Goal: Task Accomplishment & Management: Manage account settings

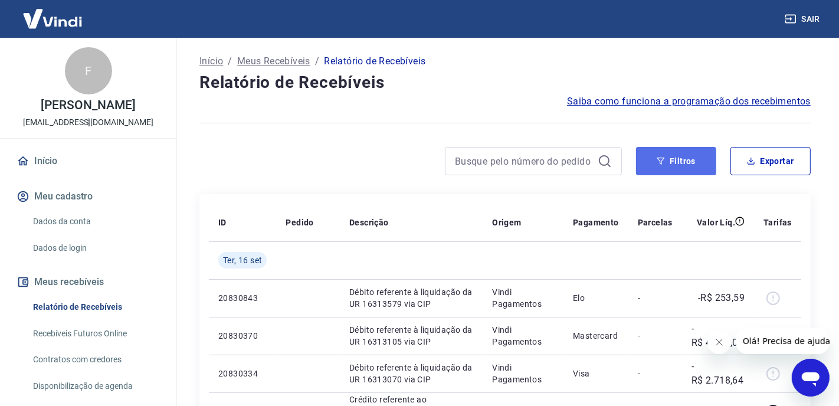
click at [657, 164] on icon "button" at bounding box center [661, 161] width 8 height 8
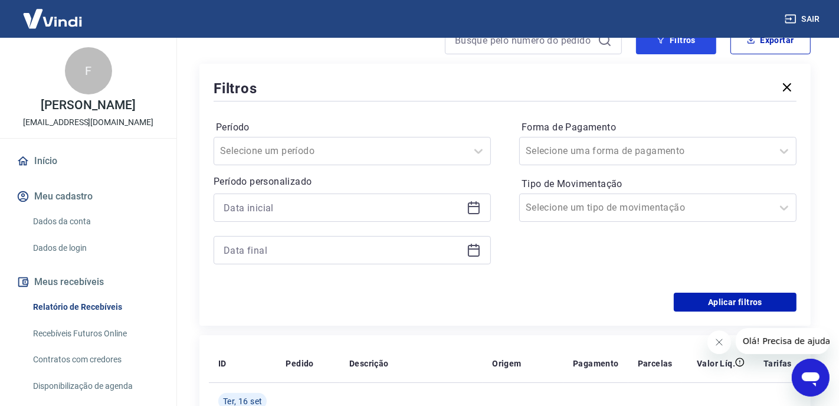
scroll to position [131, 0]
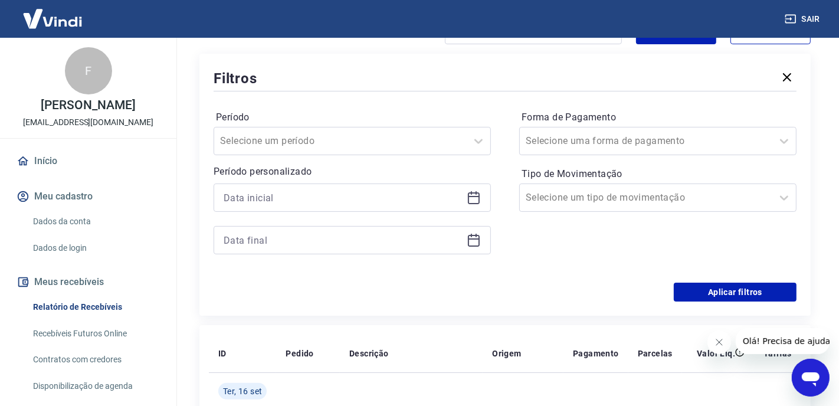
click at [473, 198] on icon at bounding box center [474, 198] width 14 height 14
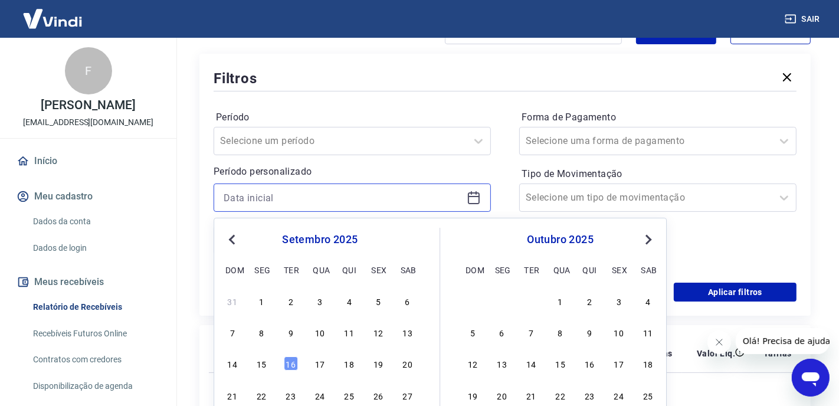
scroll to position [197, 0]
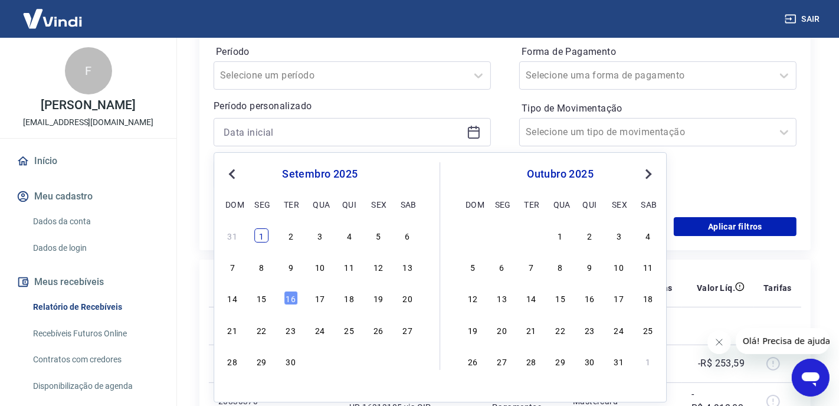
click at [260, 237] on div "1" at bounding box center [261, 235] width 14 height 14
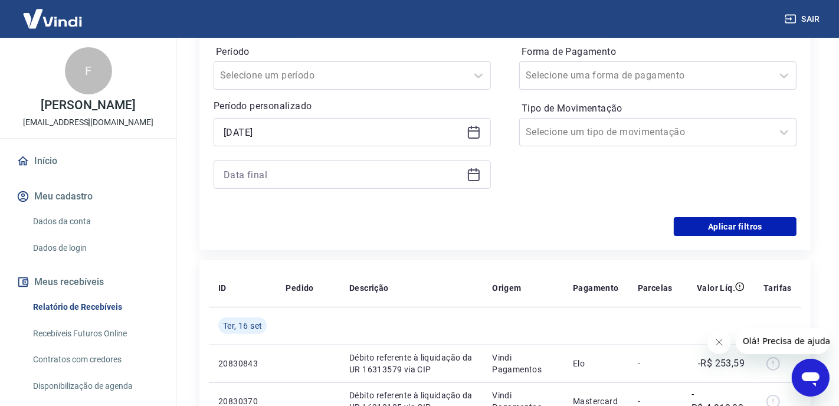
type input "[DATE]"
click at [473, 178] on icon at bounding box center [474, 175] width 14 height 14
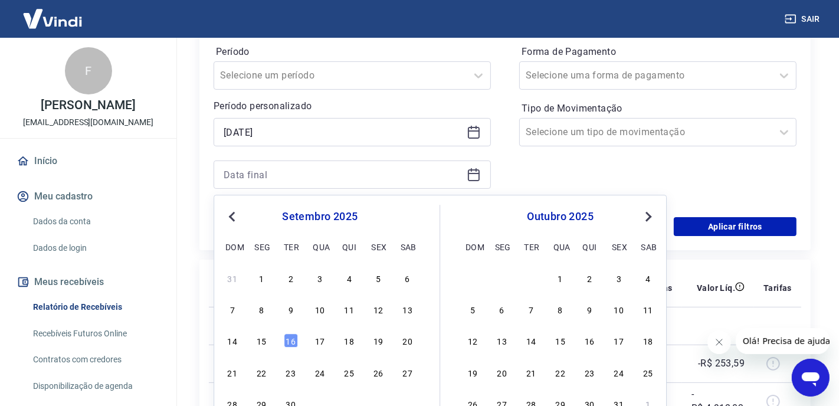
click at [352, 280] on div "4" at bounding box center [349, 278] width 14 height 14
type input "[DATE]"
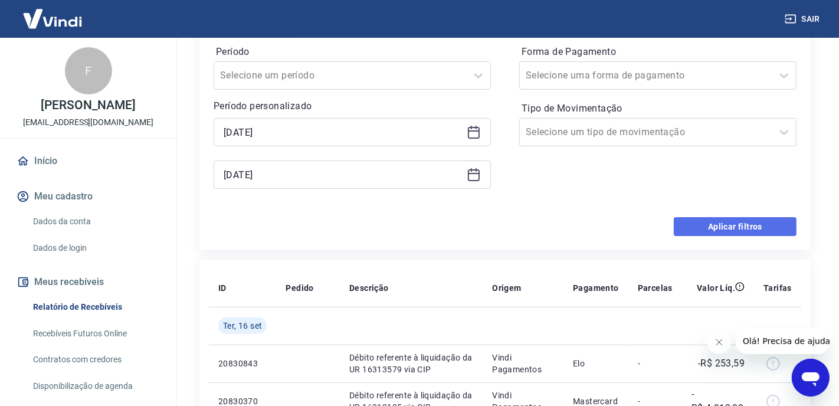
click at [733, 227] on button "Aplicar filtros" at bounding box center [735, 226] width 123 height 19
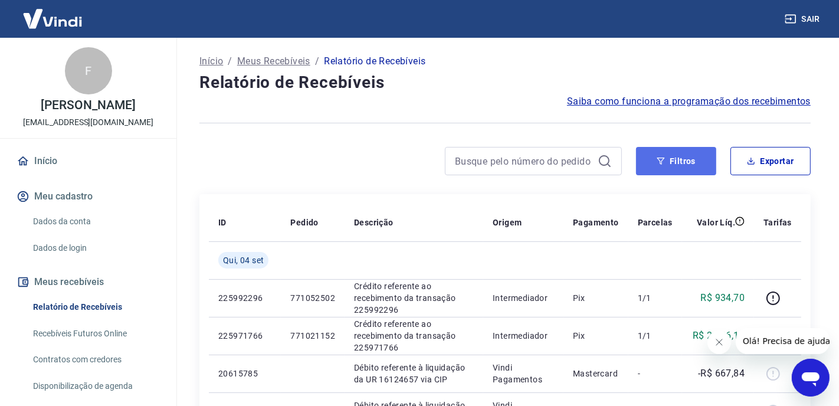
click at [681, 166] on button "Filtros" at bounding box center [676, 161] width 80 height 28
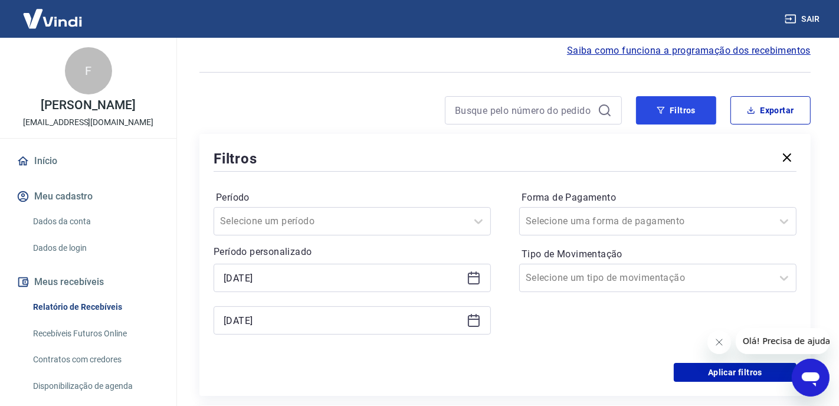
scroll to position [66, 0]
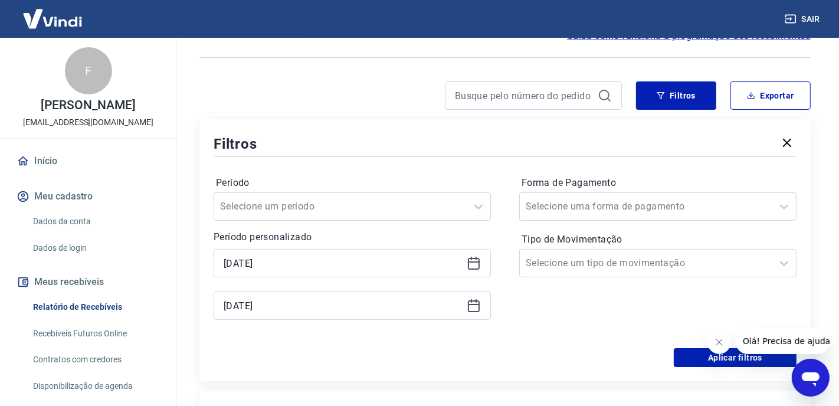
click at [473, 261] on icon at bounding box center [474, 261] width 12 height 1
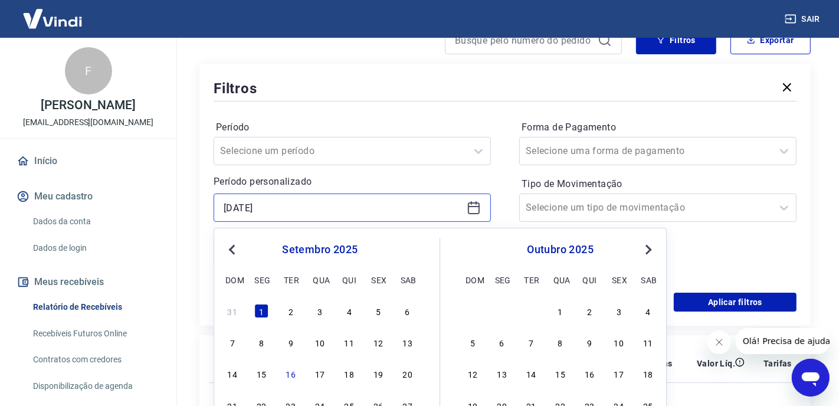
scroll to position [197, 0]
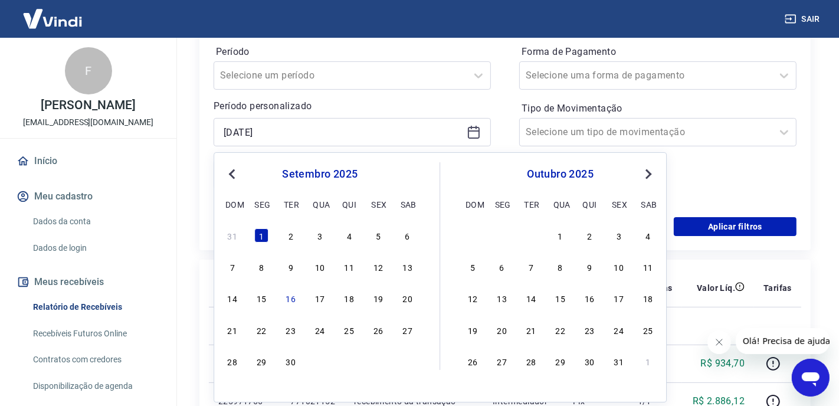
click at [508, 130] on div "Período Selecione um período Período personalizado [DATE] Previous Month Next M…" at bounding box center [505, 122] width 583 height 189
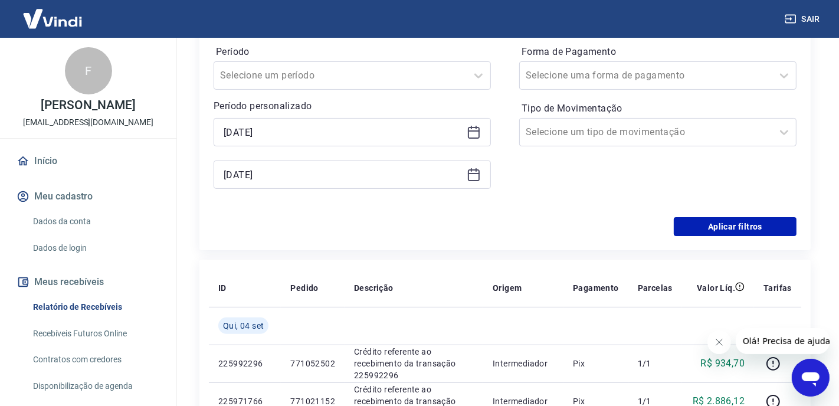
click at [473, 172] on icon at bounding box center [474, 175] width 14 height 14
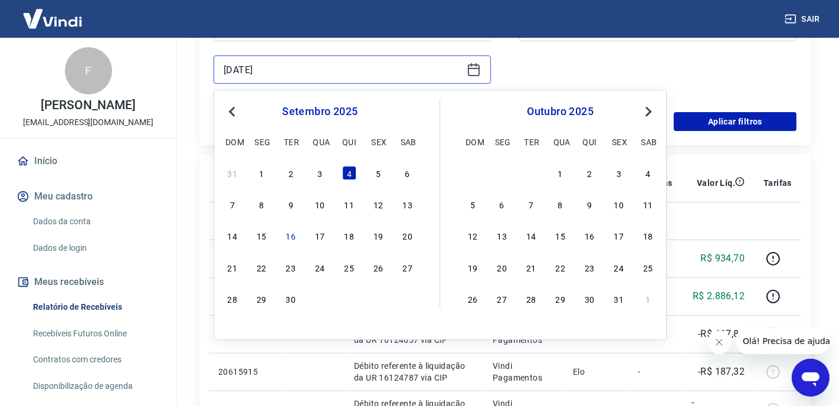
scroll to position [328, 0]
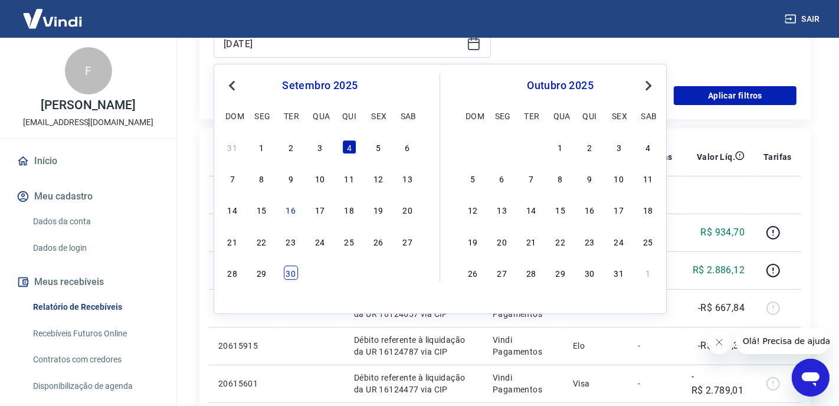
click at [286, 274] on div "30" at bounding box center [291, 273] width 14 height 14
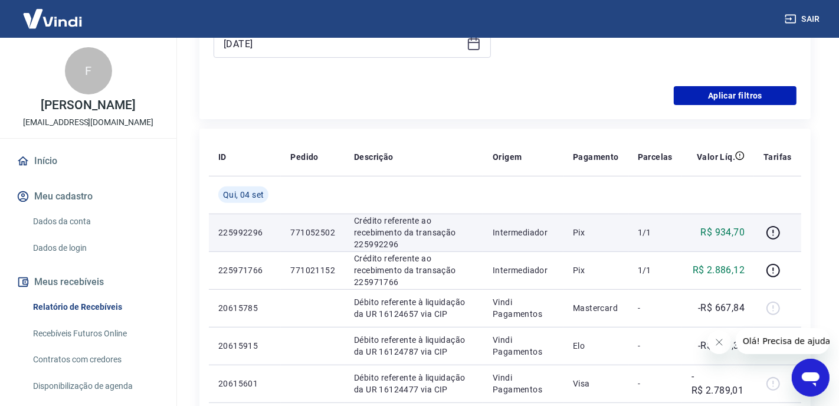
type input "[DATE]"
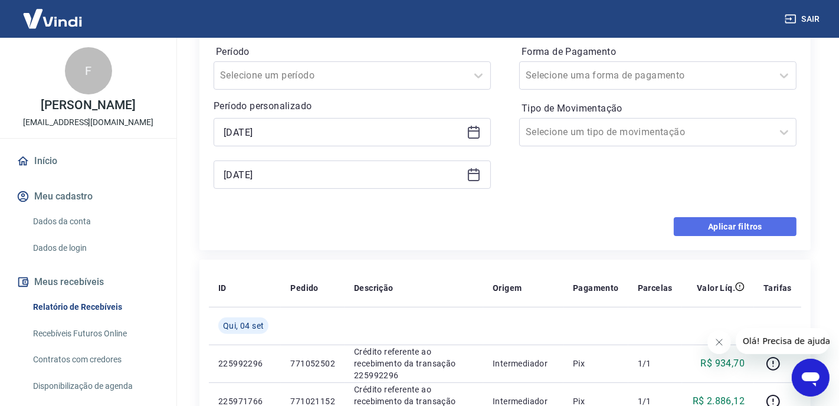
click at [697, 230] on button "Aplicar filtros" at bounding box center [735, 226] width 123 height 19
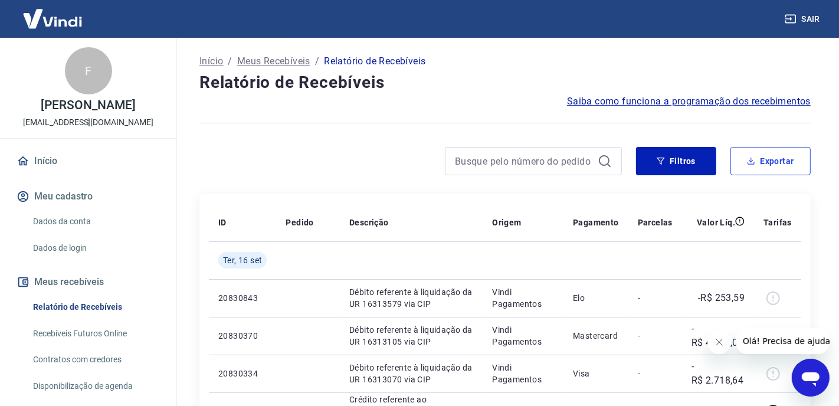
click at [769, 161] on button "Exportar" at bounding box center [771, 161] width 80 height 28
type input "[DATE]"
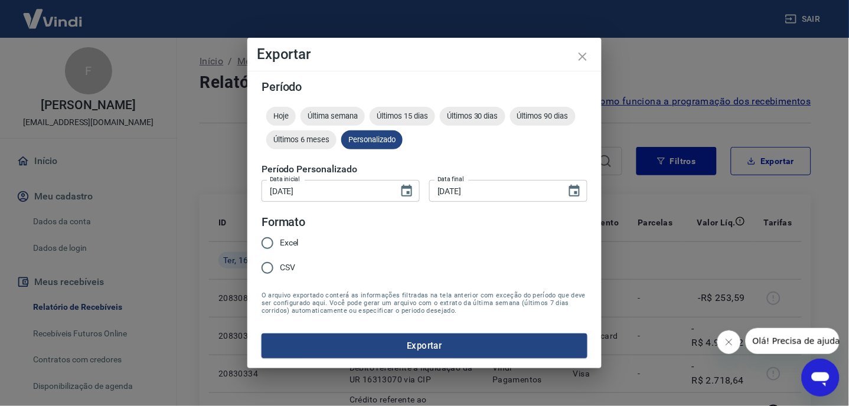
click at [267, 239] on input "Excel" at bounding box center [267, 243] width 25 height 25
radio input "true"
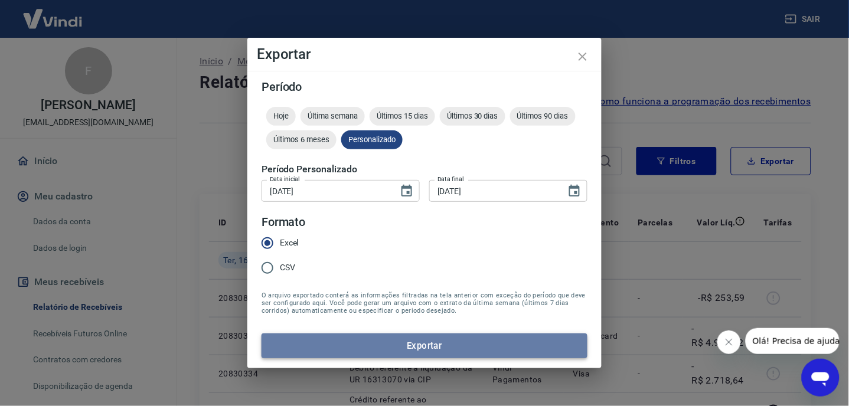
click at [354, 347] on button "Exportar" at bounding box center [424, 345] width 326 height 25
